Goal: Find specific page/section: Find specific page/section

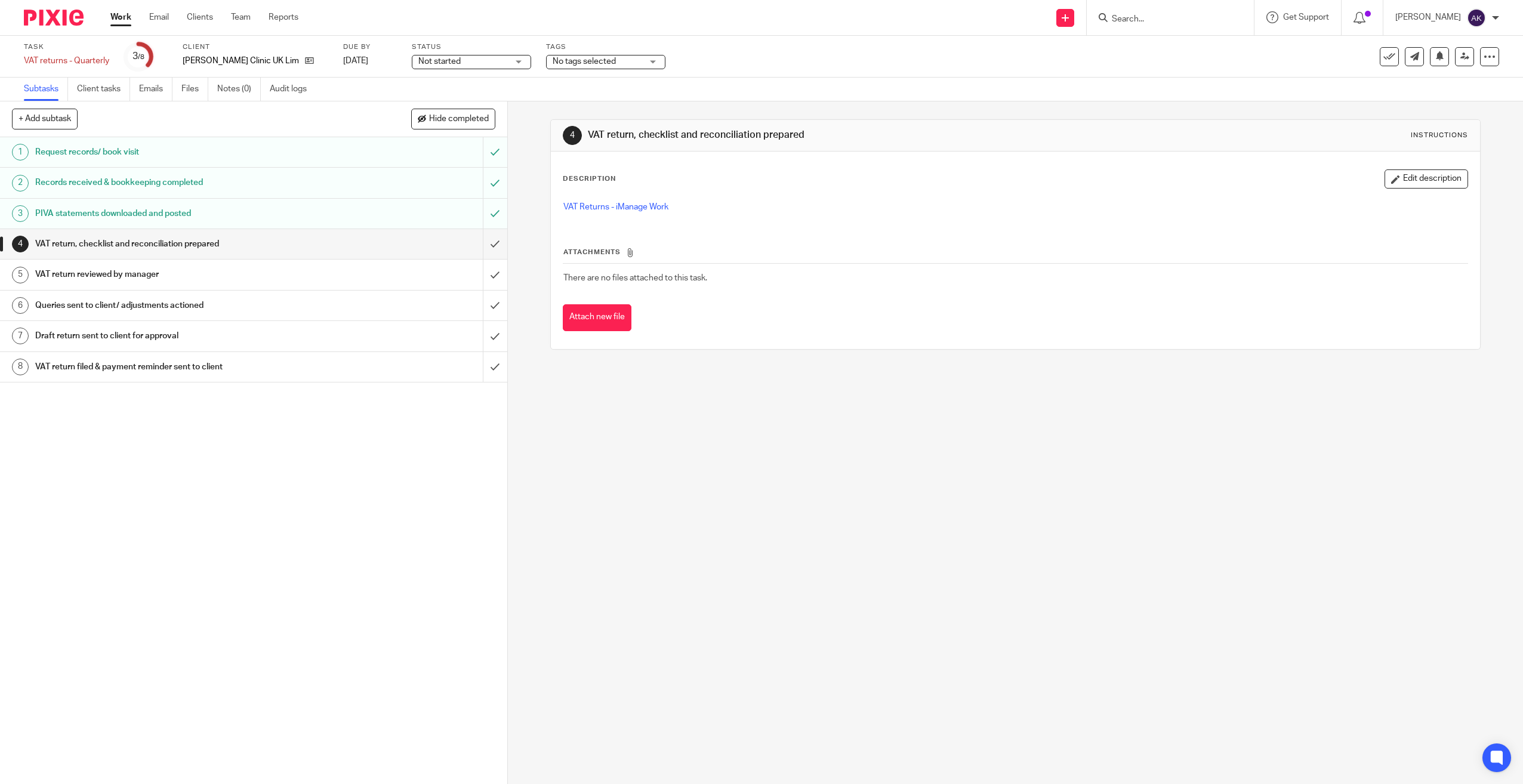
click at [580, 199] on div "VAT Returns - iManage Work" at bounding box center [1015, 209] width 917 height 27
click at [577, 204] on link "VAT Returns - iManage Work" at bounding box center [616, 207] width 105 height 8
click at [1195, 21] on input "Search" at bounding box center [1164, 19] width 108 height 11
type input "guy but"
click at [1167, 41] on link at bounding box center [1182, 46] width 148 height 18
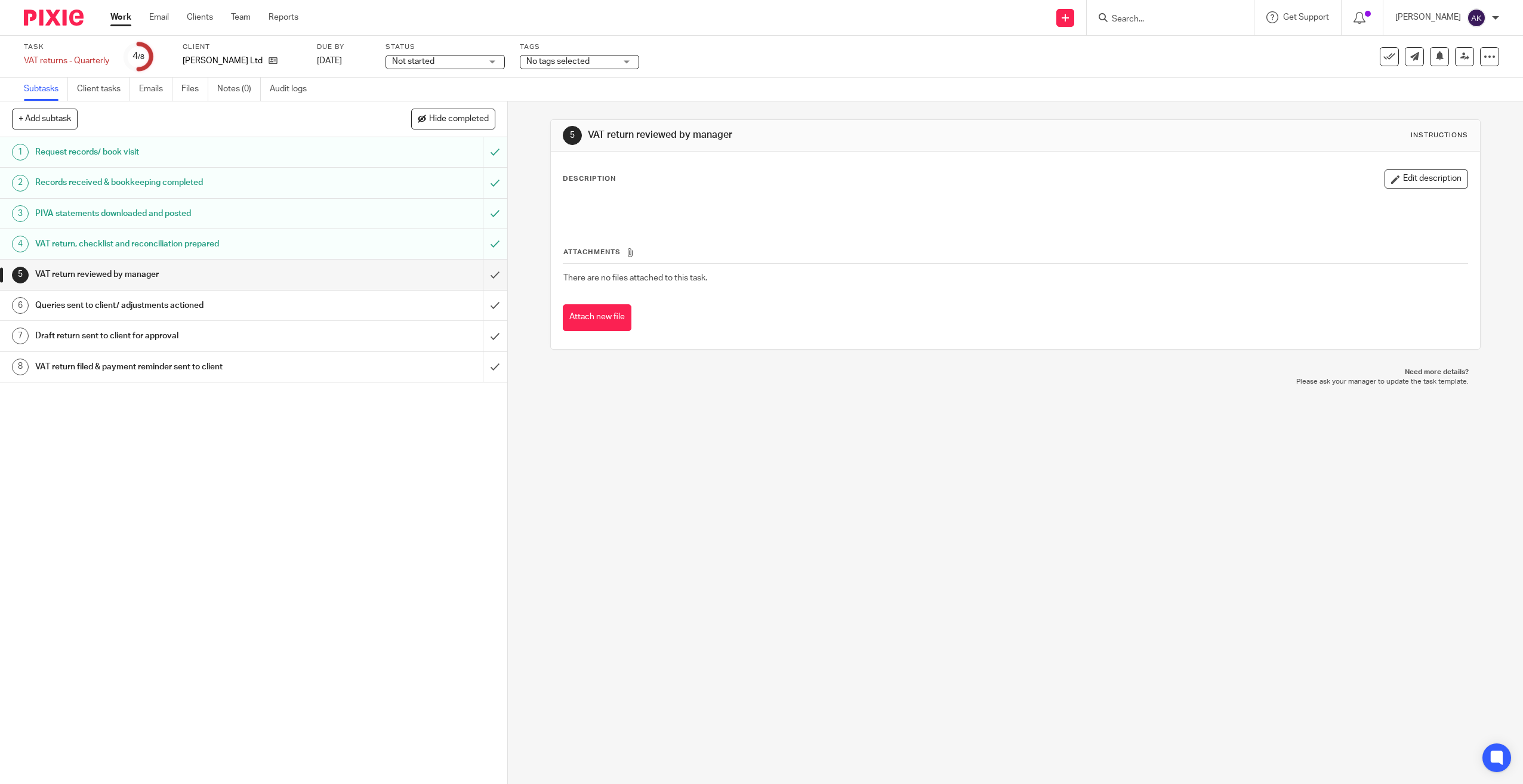
click at [249, 251] on h1 "VAT return, checklist and reconciliation prepared" at bounding box center [181, 244] width 291 height 18
click at [609, 198] on div "https://cloudimanage.com/work/link/f/LLP!10106637" at bounding box center [1015, 209] width 917 height 27
click at [603, 205] on link "https://cloudimanage.com/work/link/f/LLP!10106637" at bounding box center [606, 207] width 85 height 8
click at [649, 209] on link "https://cloudimanage.com/work/link/f/LLP!10106637" at bounding box center [606, 207] width 85 height 8
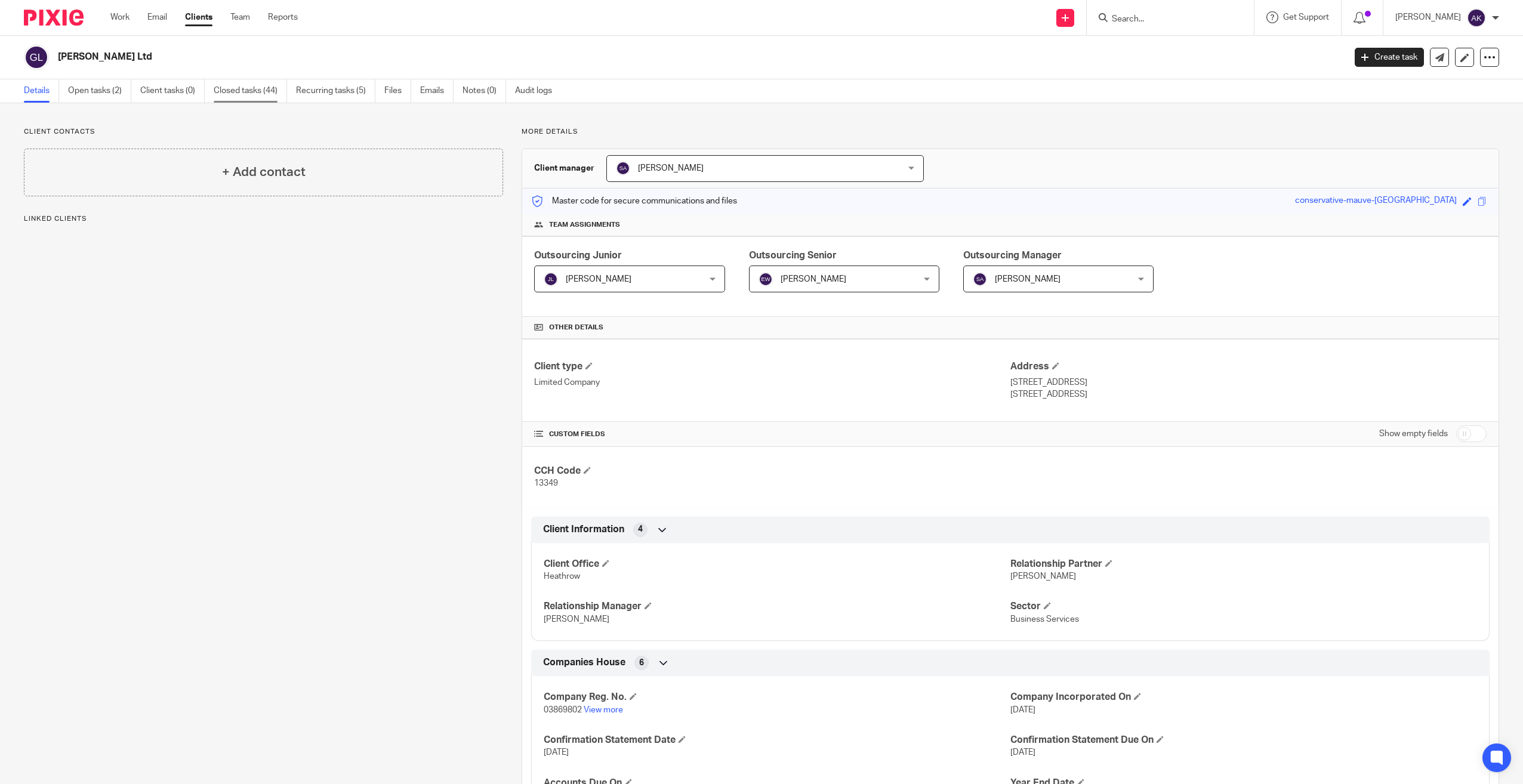
click at [257, 91] on link "Closed tasks (44)" at bounding box center [249, 91] width 73 height 23
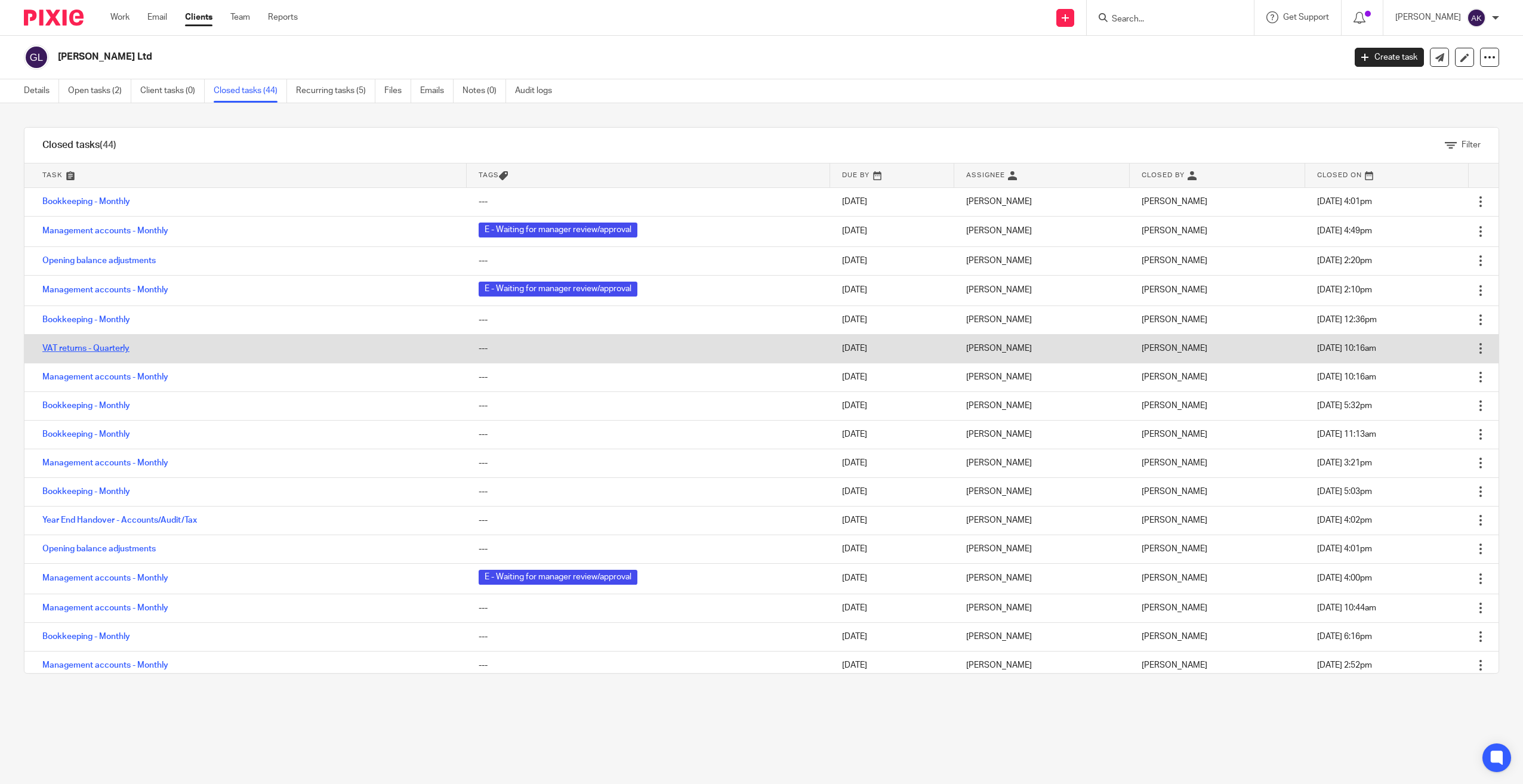
click at [96, 351] on link "VAT returns - Quarterly" at bounding box center [86, 348] width 87 height 8
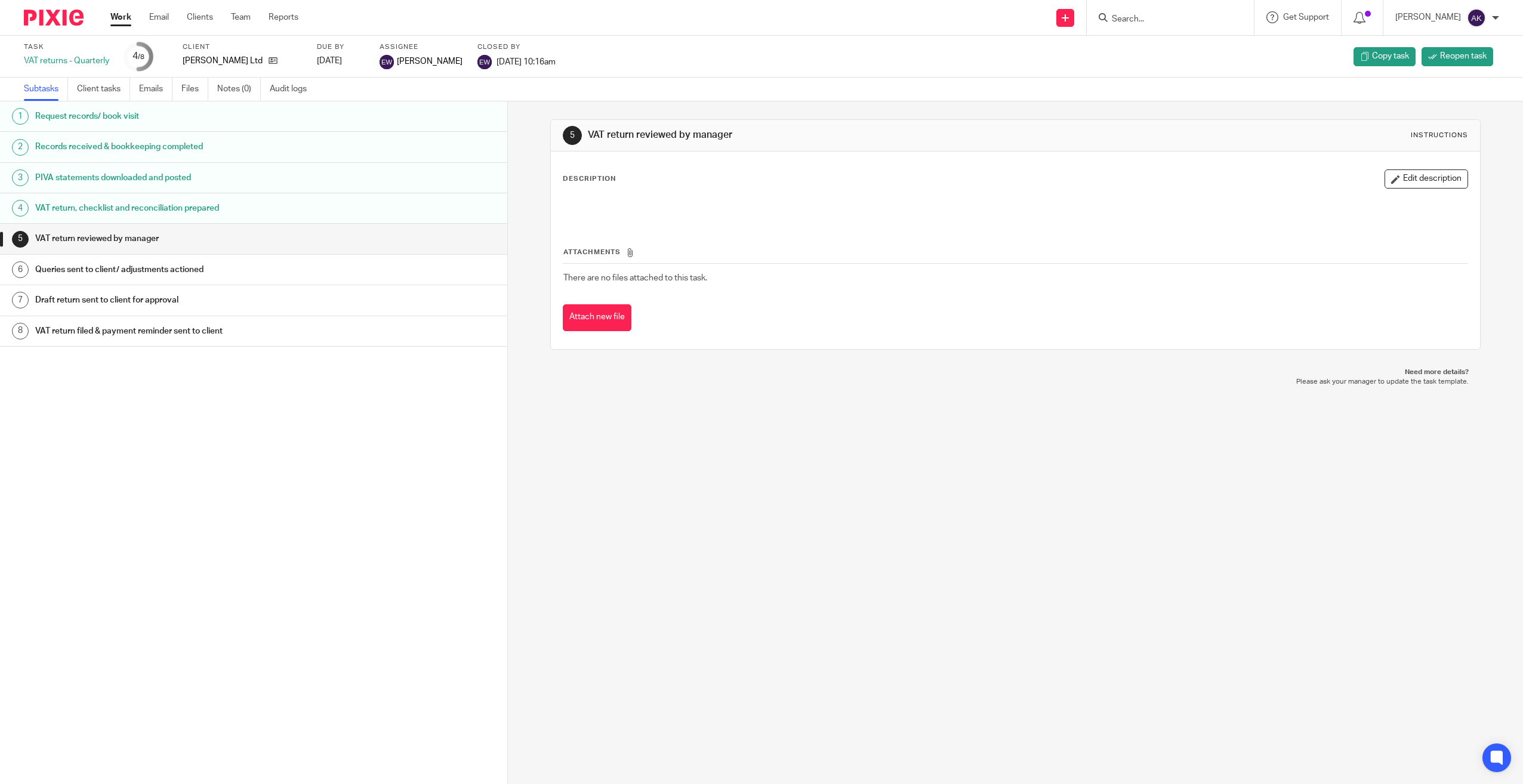
click at [131, 203] on h1 "VAT return, checklist and reconciliation prepared" at bounding box center [188, 208] width 307 height 18
